Goal: Find specific page/section: Find specific page/section

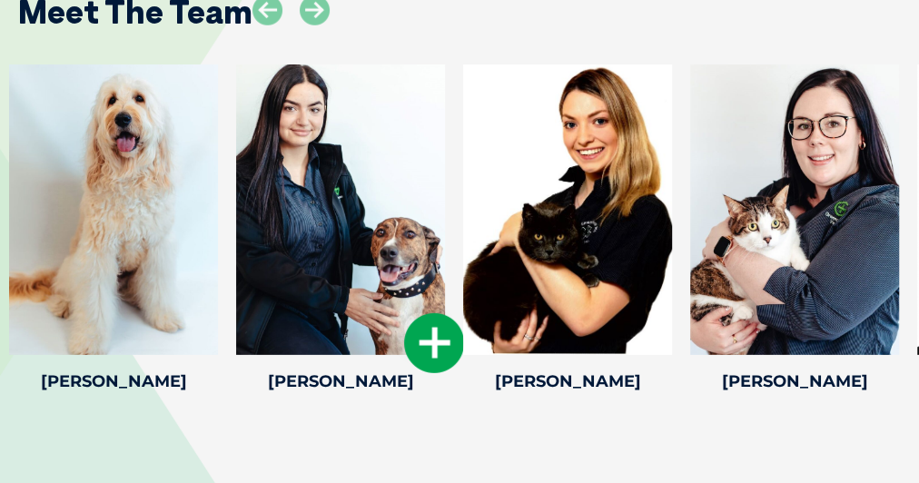
scroll to position [2583, 0]
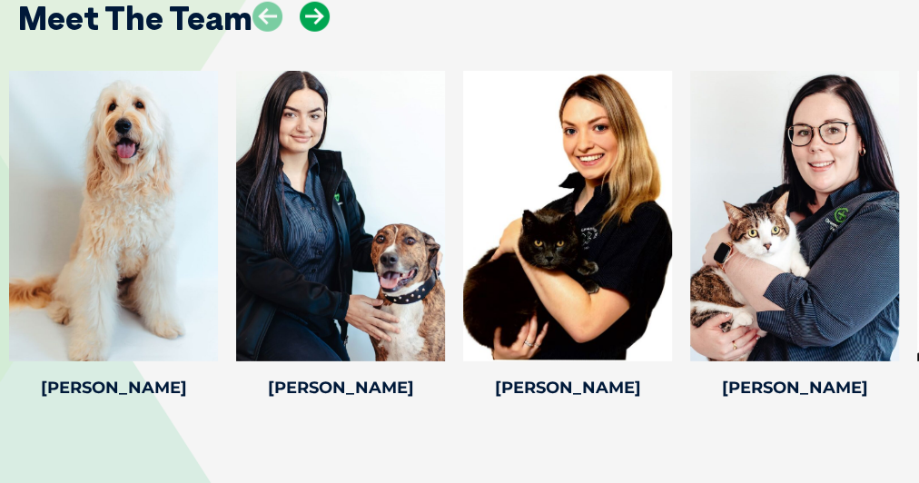
click at [330, 32] on icon at bounding box center [315, 17] width 30 height 30
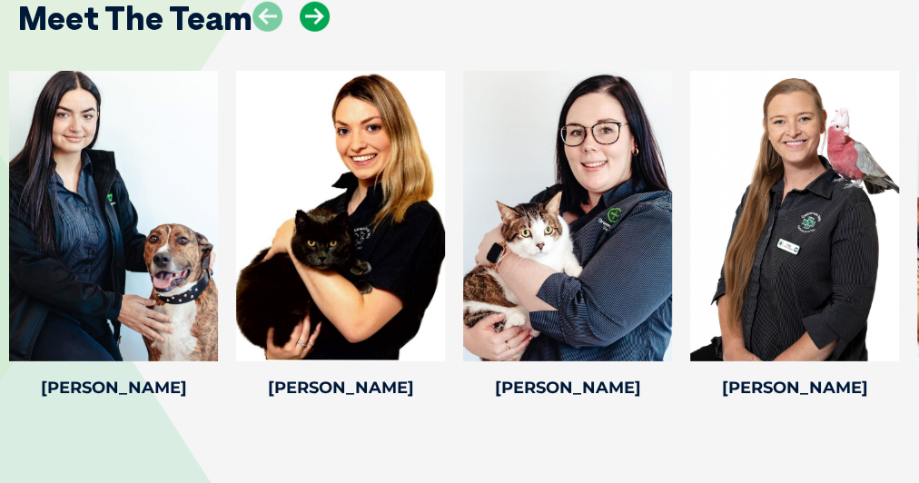
click at [330, 32] on icon at bounding box center [315, 17] width 30 height 30
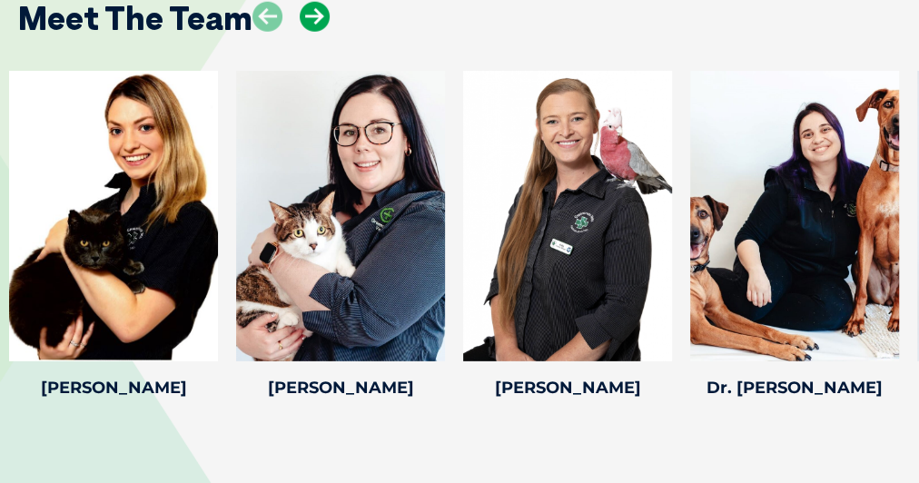
click at [330, 32] on icon at bounding box center [315, 17] width 30 height 30
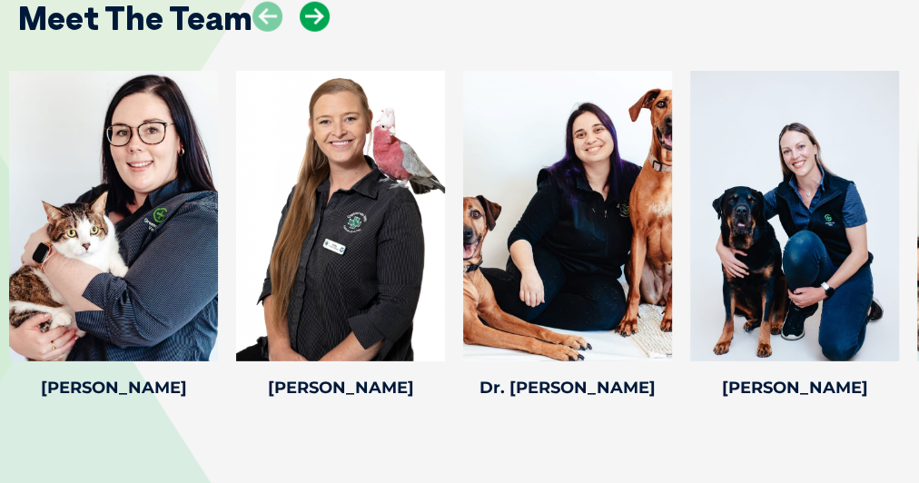
click at [330, 32] on icon at bounding box center [315, 17] width 30 height 30
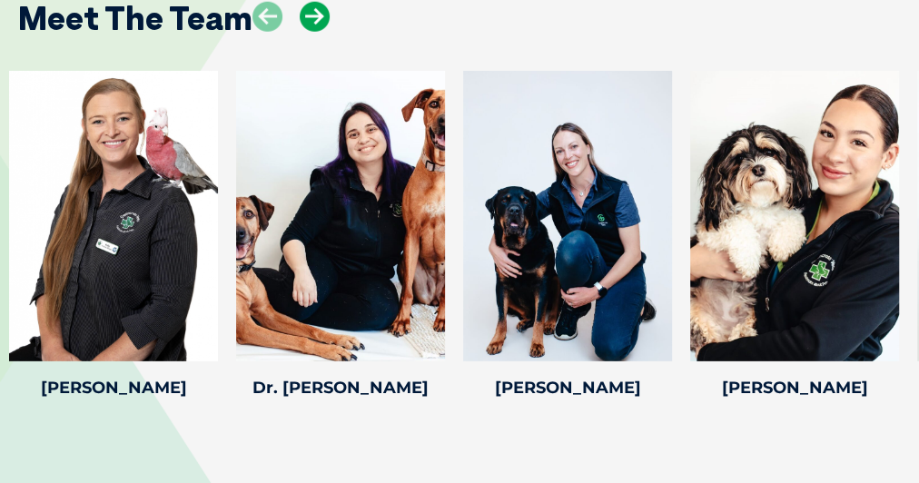
click at [330, 32] on icon at bounding box center [315, 17] width 30 height 30
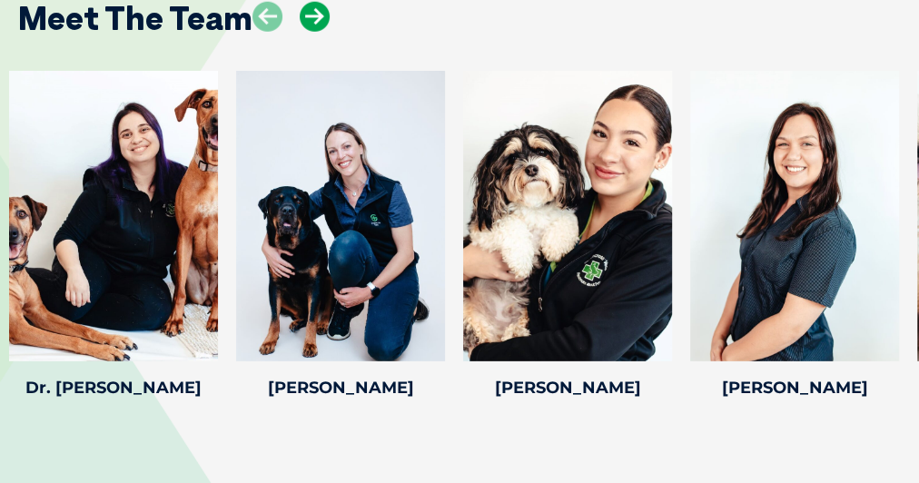
click at [330, 32] on icon at bounding box center [315, 17] width 30 height 30
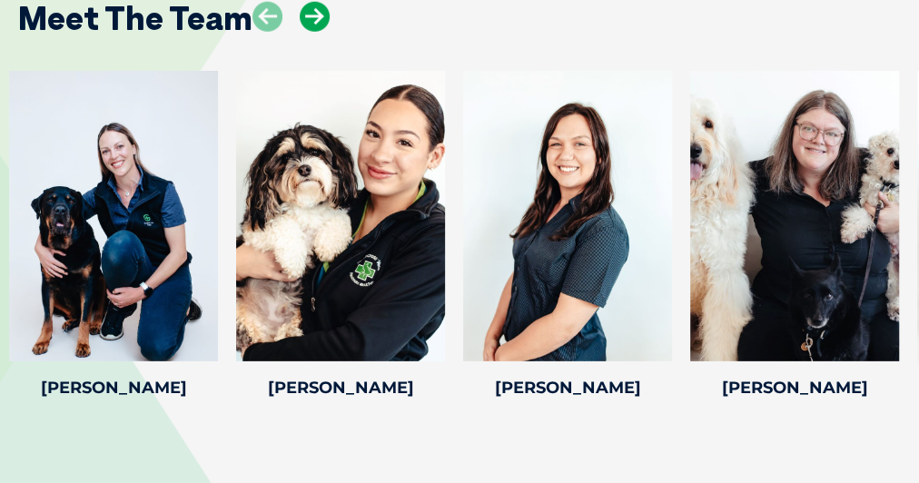
click at [330, 32] on icon at bounding box center [315, 17] width 30 height 30
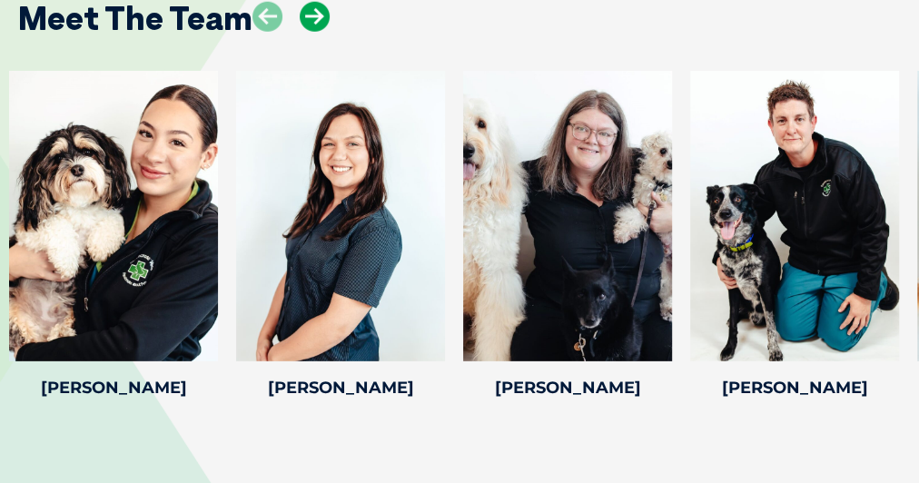
click at [330, 32] on icon at bounding box center [315, 17] width 30 height 30
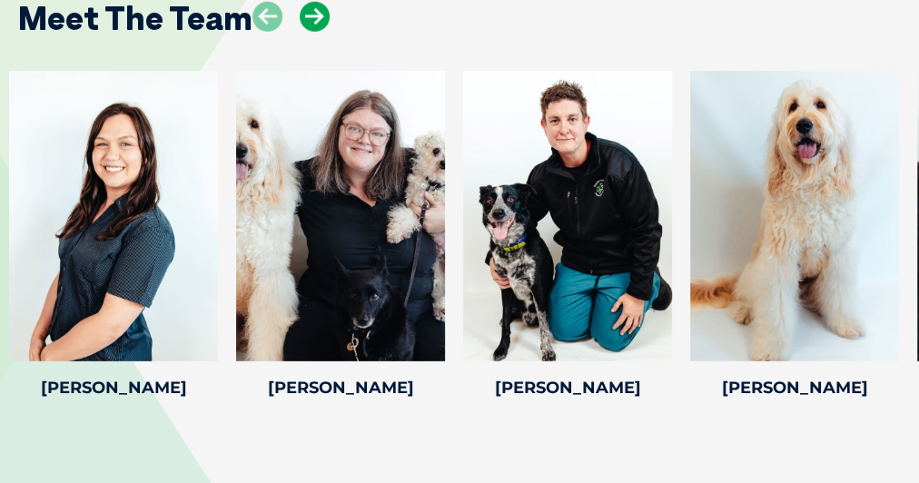
click at [330, 32] on icon at bounding box center [315, 17] width 30 height 30
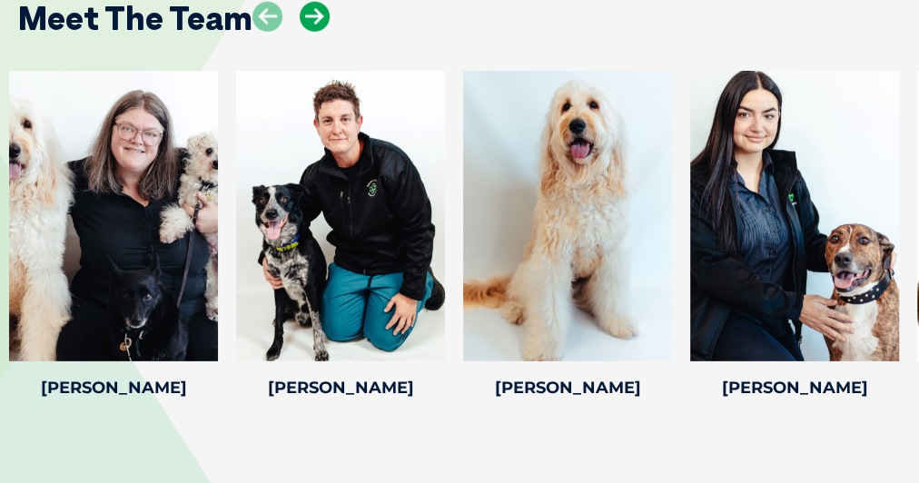
click at [330, 32] on icon at bounding box center [315, 17] width 30 height 30
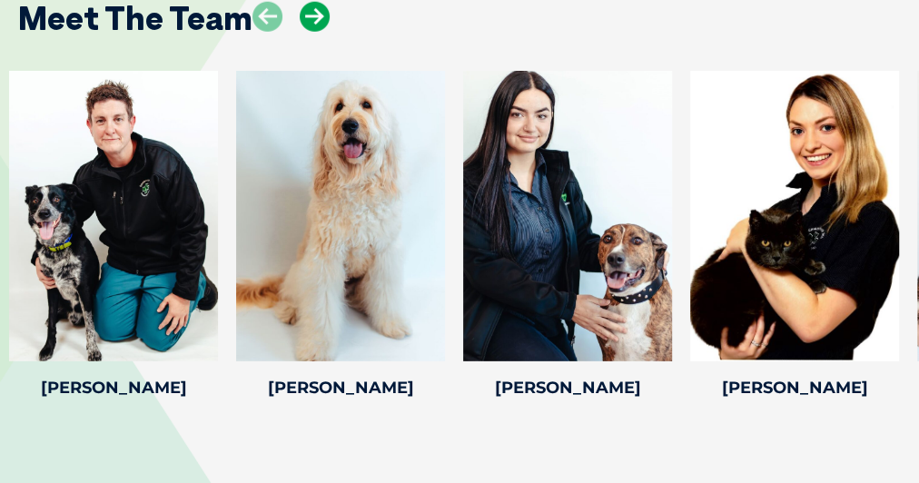
click at [330, 32] on icon at bounding box center [315, 17] width 30 height 30
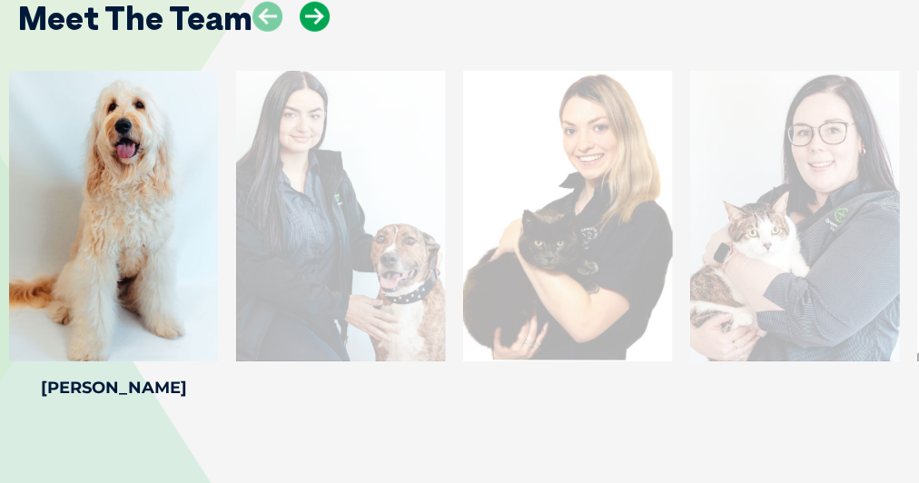
click at [330, 32] on icon at bounding box center [315, 17] width 30 height 30
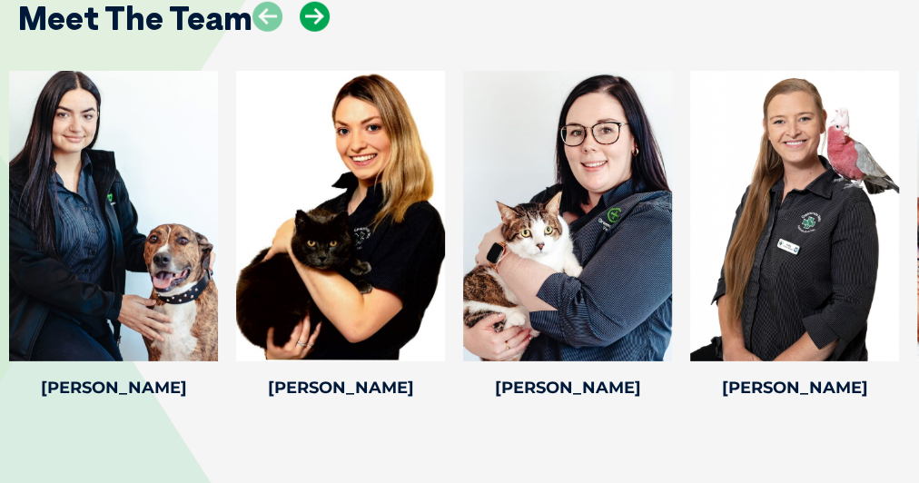
click at [330, 32] on icon at bounding box center [315, 17] width 30 height 30
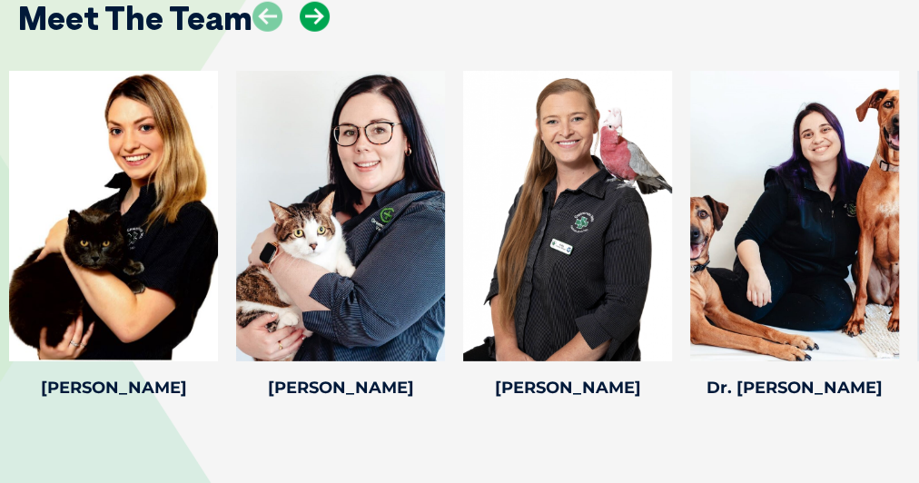
click at [330, 32] on icon at bounding box center [315, 17] width 30 height 30
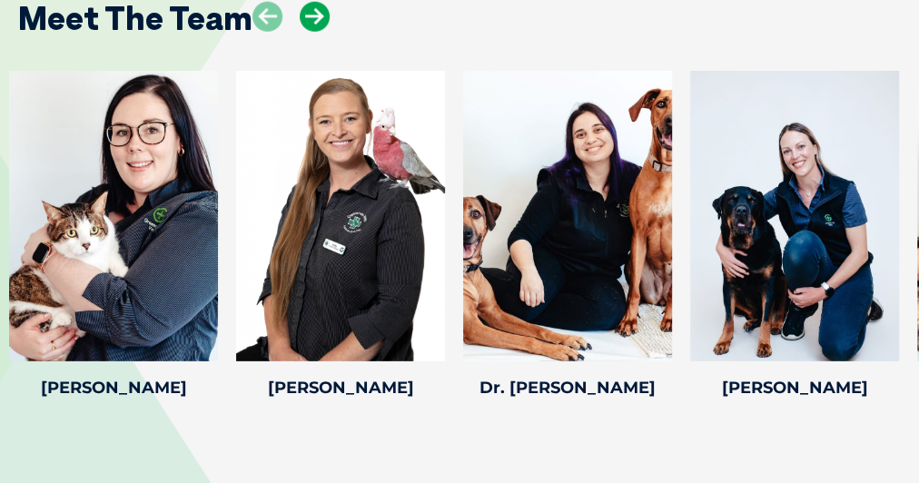
click at [330, 32] on icon at bounding box center [315, 17] width 30 height 30
